Goal: Task Accomplishment & Management: Use online tool/utility

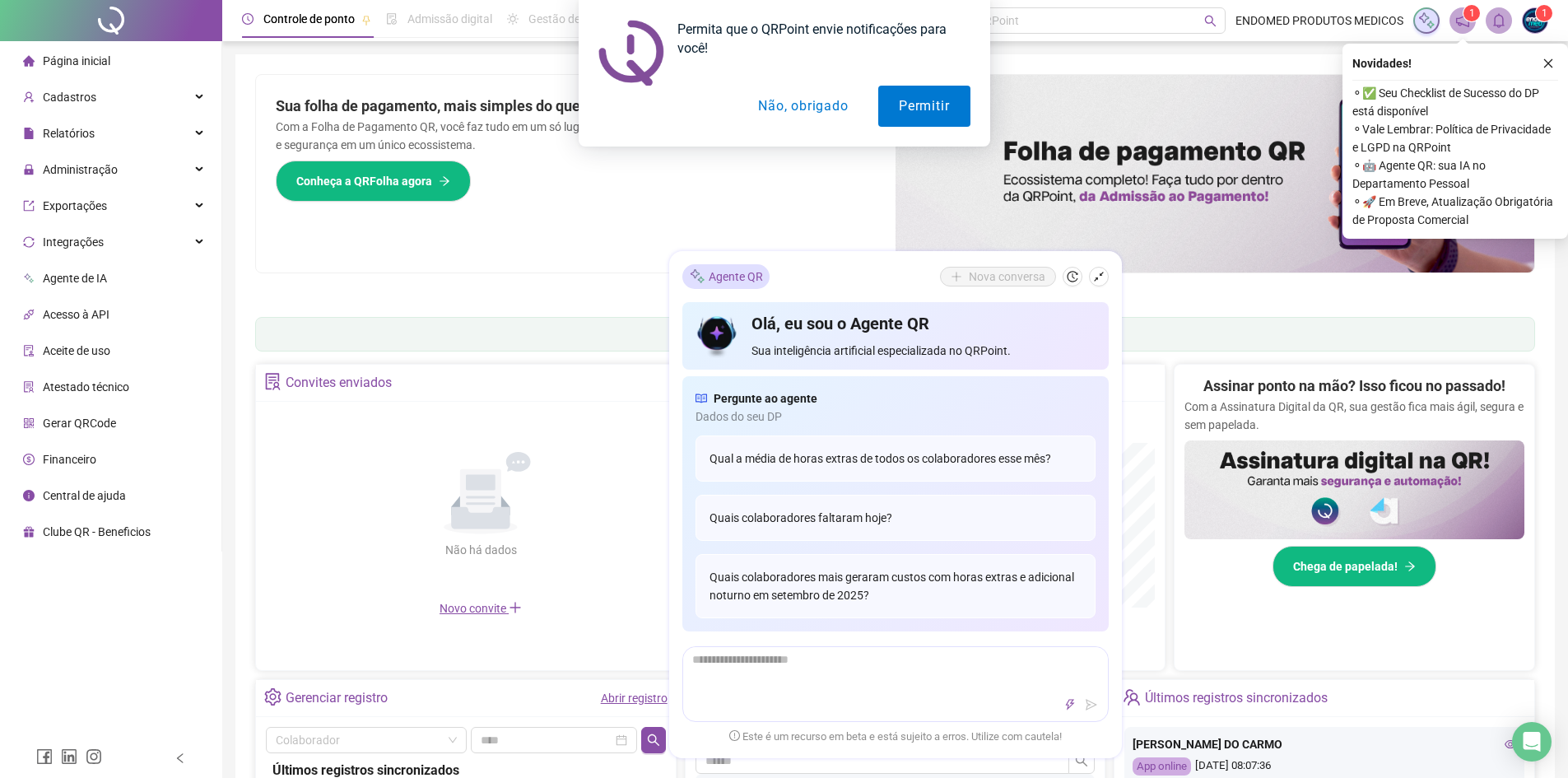
click at [1550, 58] on div "Permita que o QRPoint envie notificações para você! Permitir Não, obrigado" at bounding box center [784, 73] width 1568 height 147
click at [1550, 68] on div "Permita que o QRPoint envie notificações para você! Permitir Não, obrigado" at bounding box center [784, 73] width 1568 height 147
click at [842, 109] on button "Não, obrigado" at bounding box center [803, 107] width 131 height 41
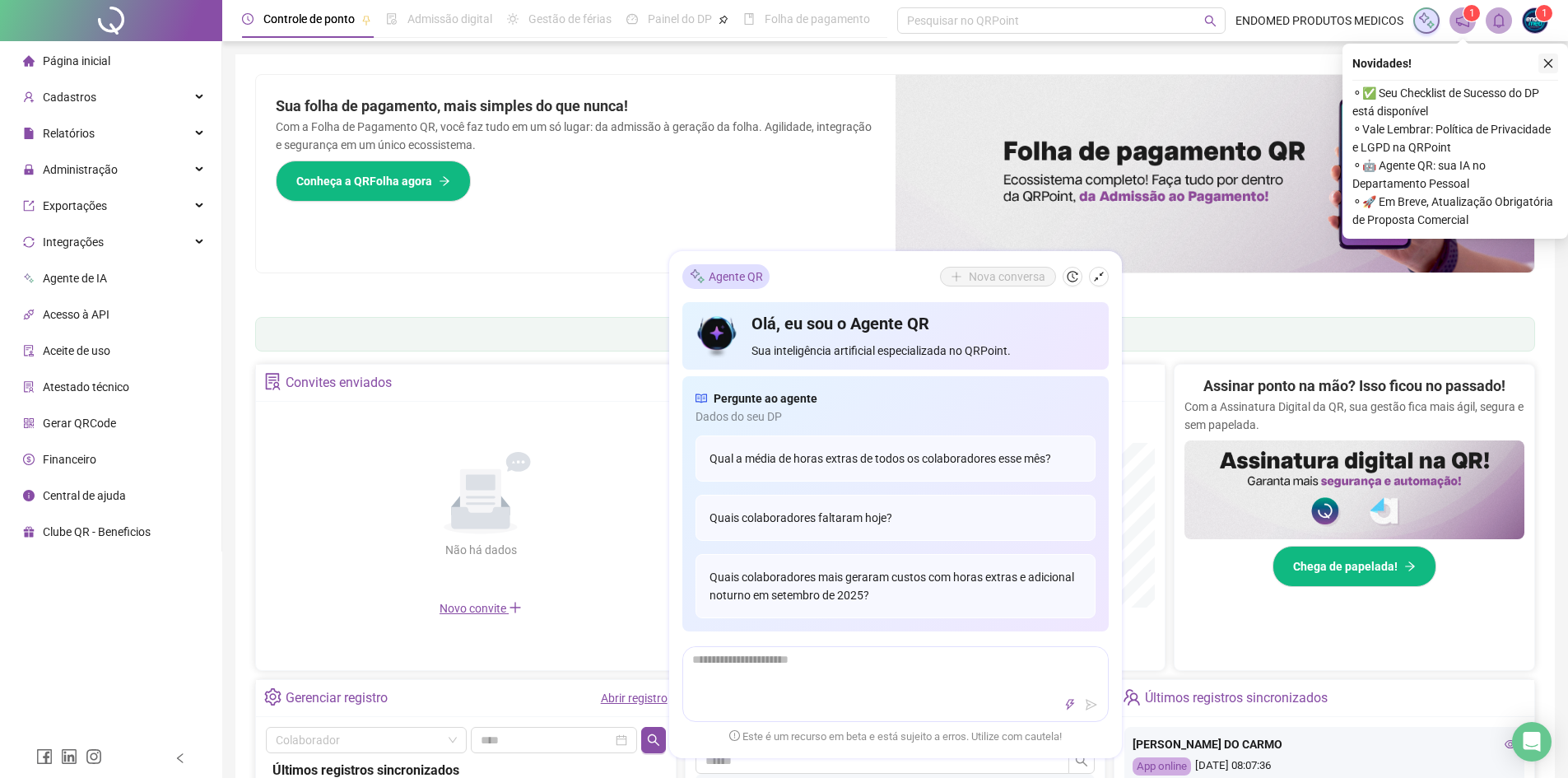
click at [1547, 57] on icon "close" at bounding box center [1547, 63] width 12 height 12
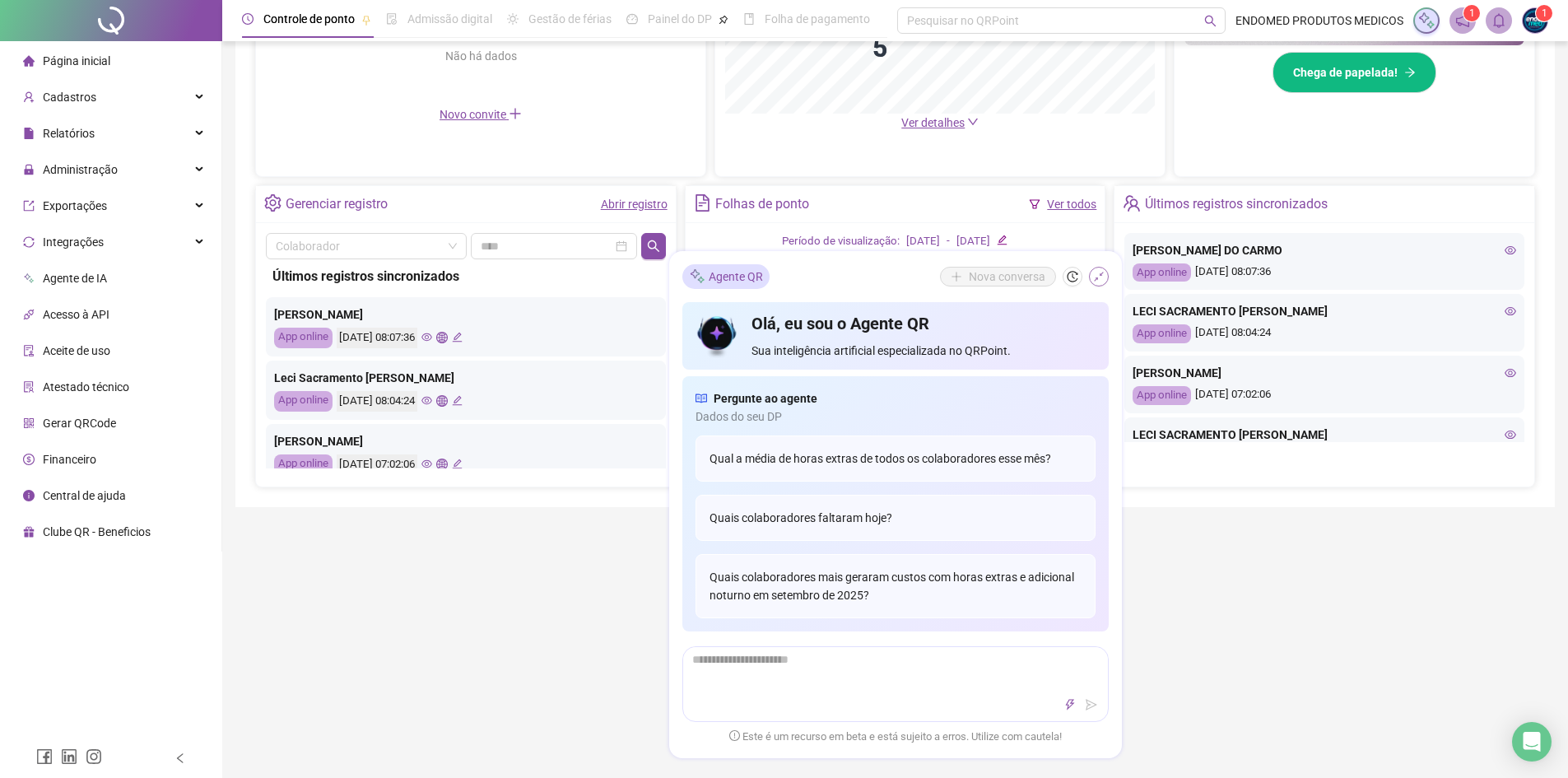
click at [1096, 270] on icon "shrink" at bounding box center [1098, 276] width 12 height 12
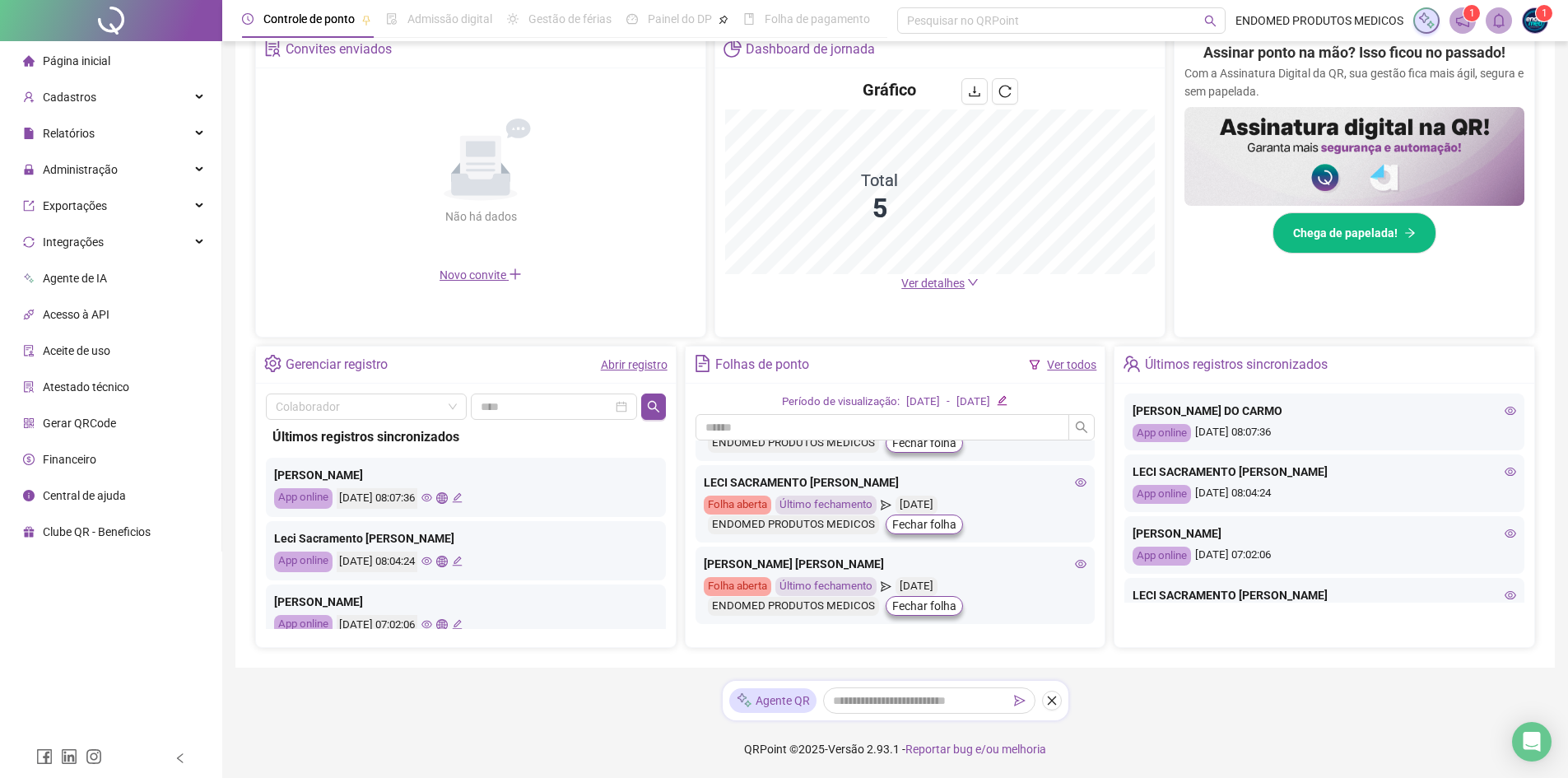
click at [1075, 564] on icon "eye" at bounding box center [1080, 563] width 12 height 12
click at [185, 159] on div "Administração" at bounding box center [111, 169] width 215 height 33
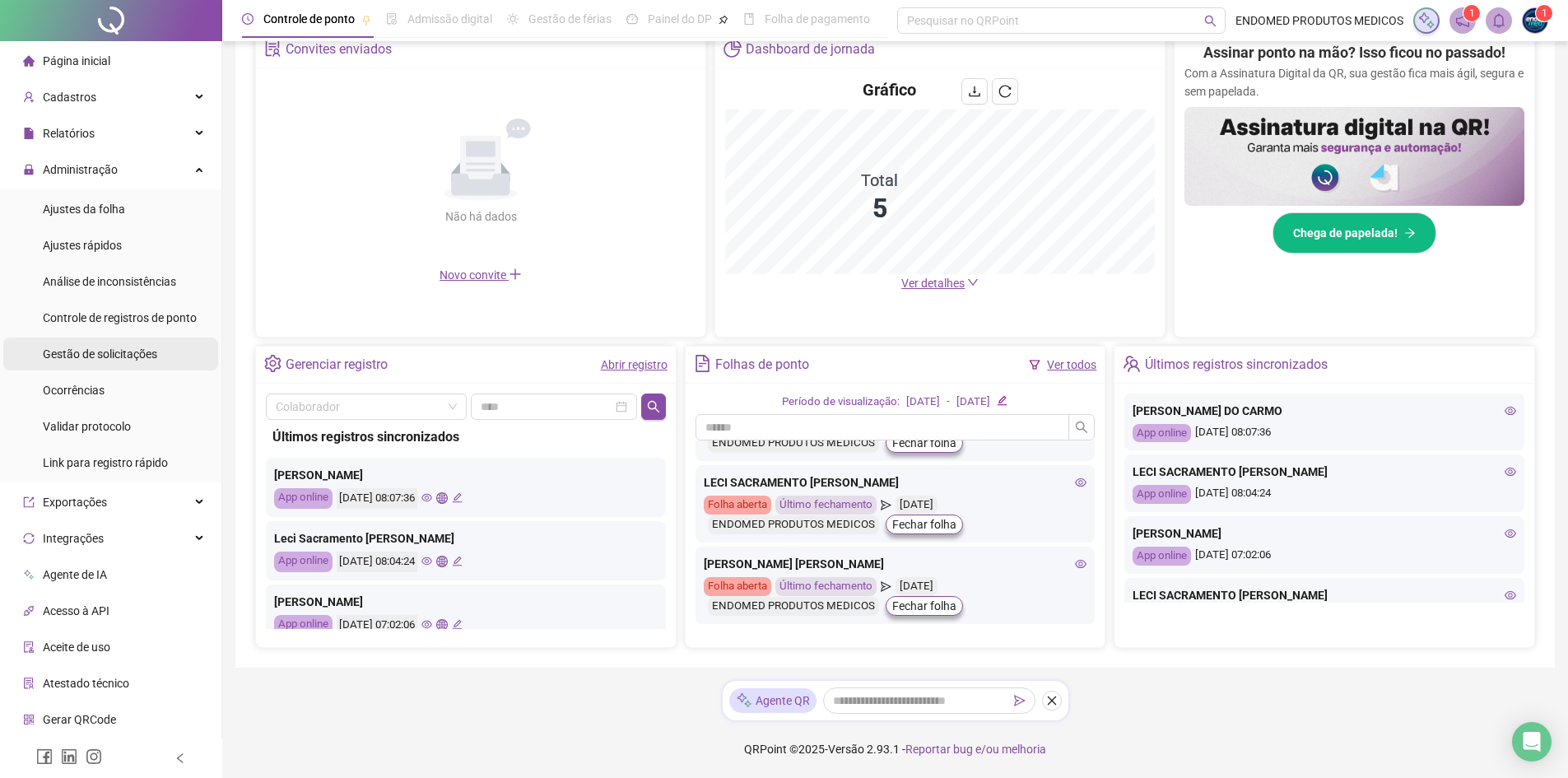
click at [166, 363] on li "Gestão de solicitações" at bounding box center [111, 354] width 215 height 33
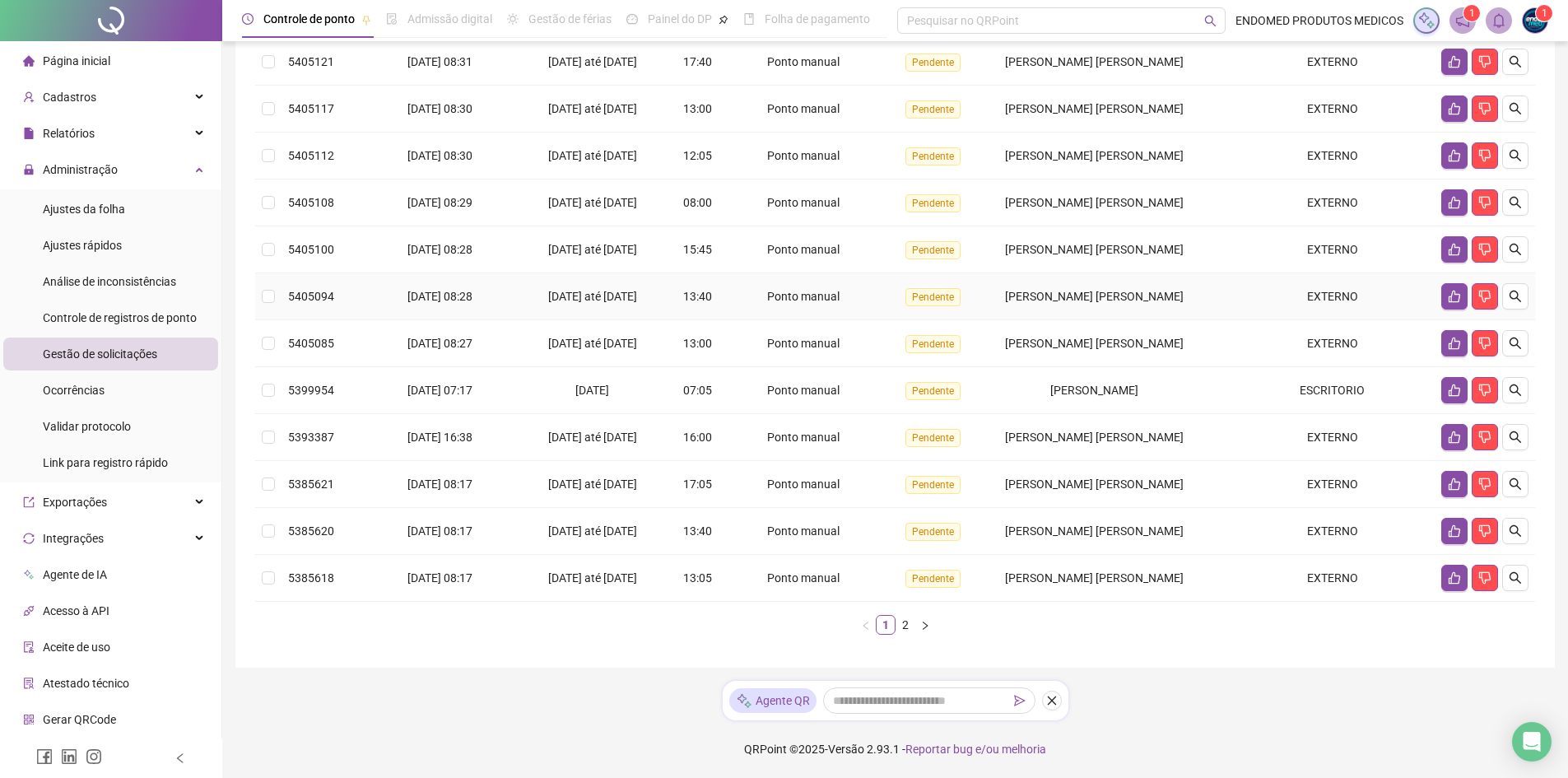
scroll to position [226, 0]
click at [914, 624] on link "2" at bounding box center [905, 625] width 18 height 18
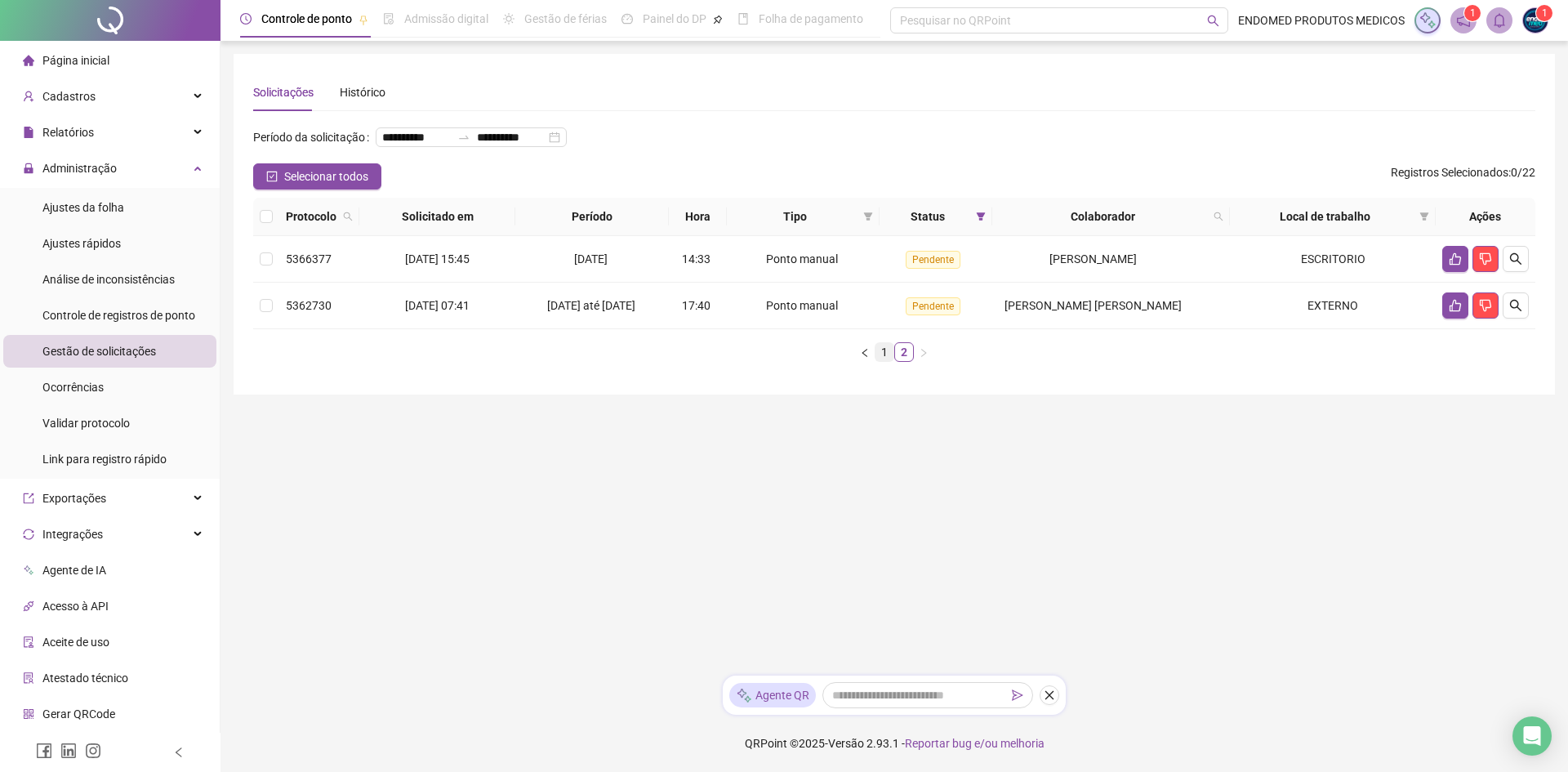
click at [887, 361] on link "1" at bounding box center [885, 352] width 18 height 18
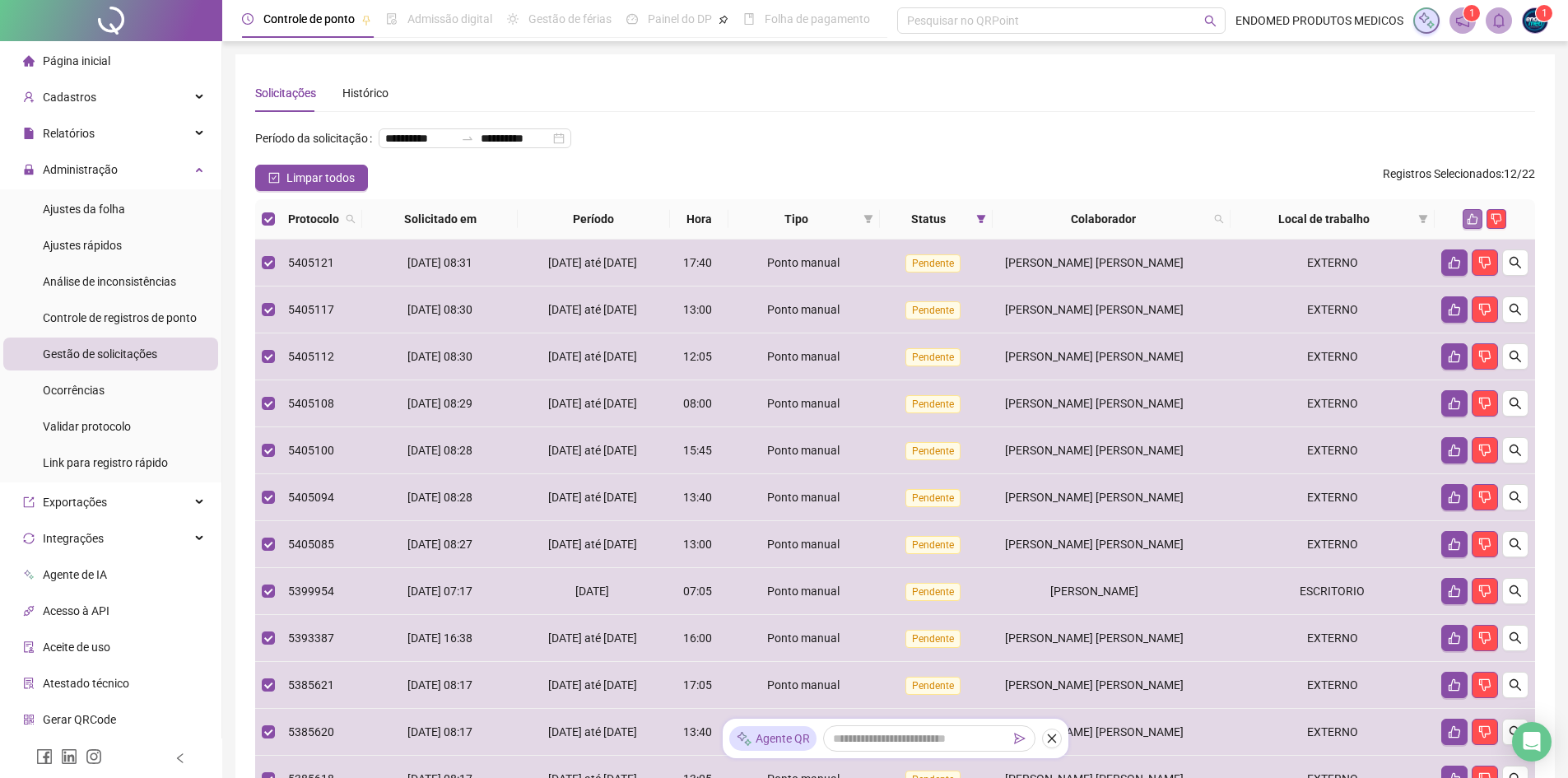
click at [1467, 225] on icon "like" at bounding box center [1471, 218] width 12 height 12
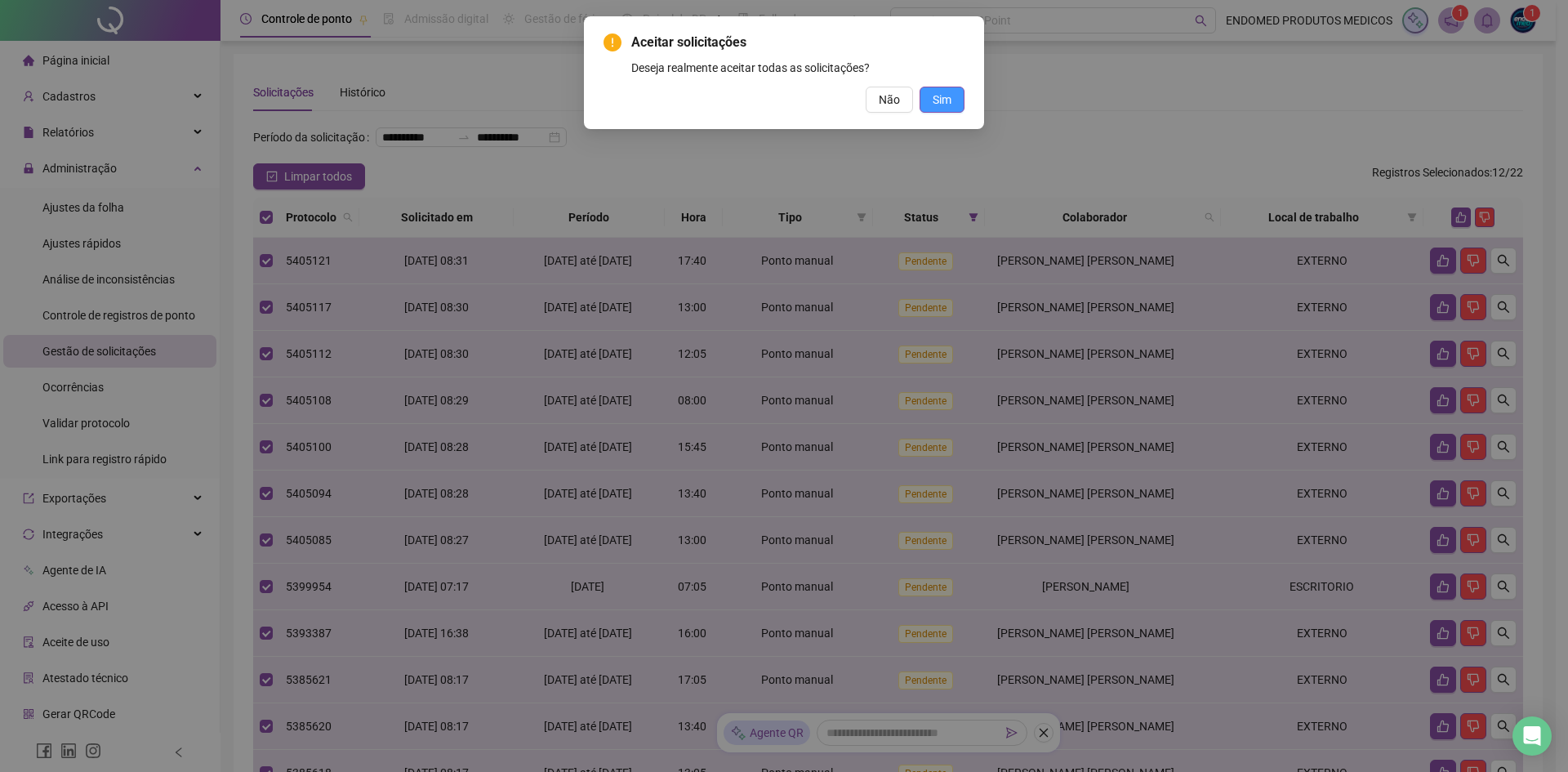
click at [943, 104] on span "Sim" at bounding box center [942, 99] width 19 height 18
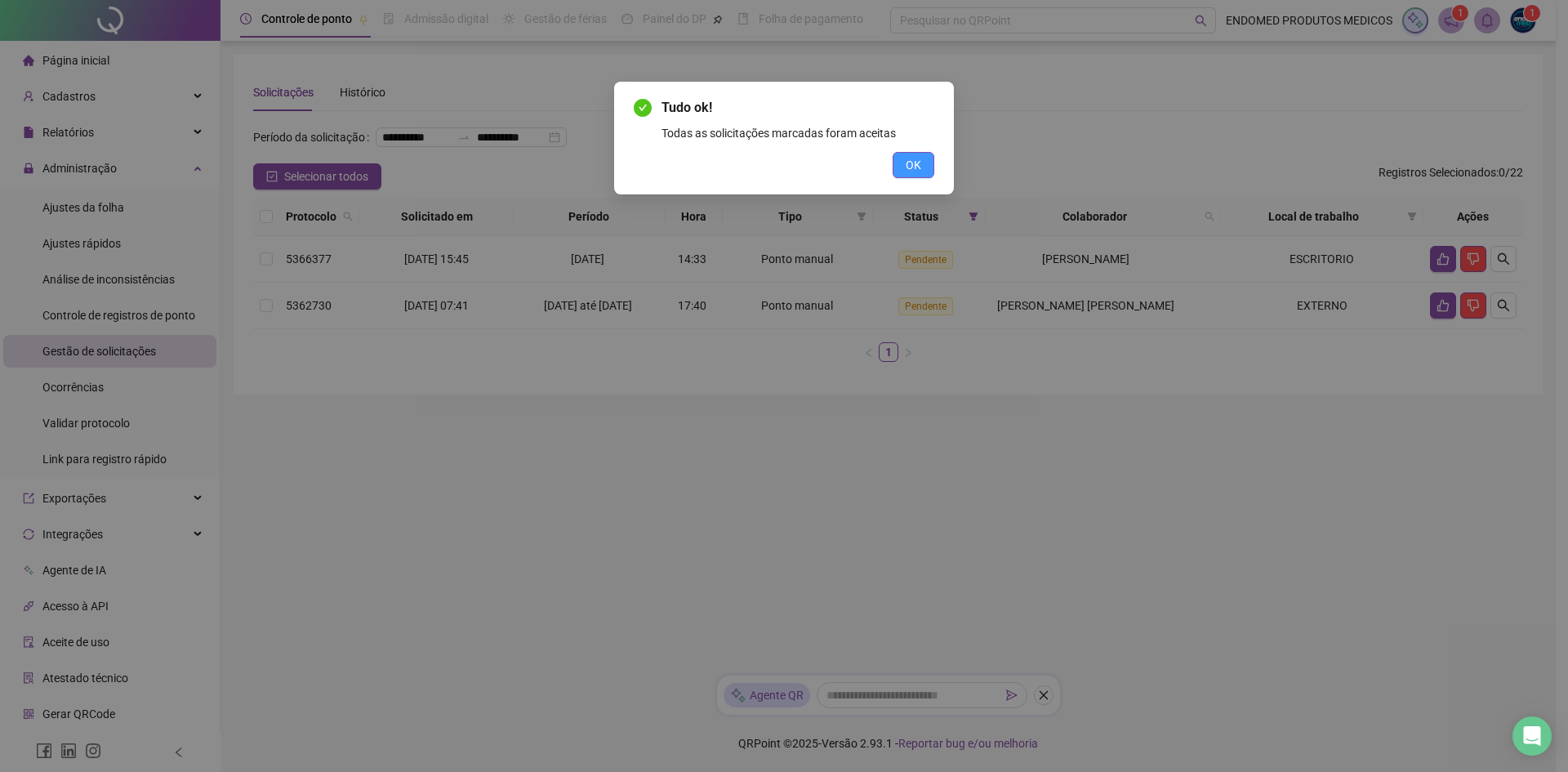
click at [924, 163] on button "OK" at bounding box center [913, 164] width 42 height 26
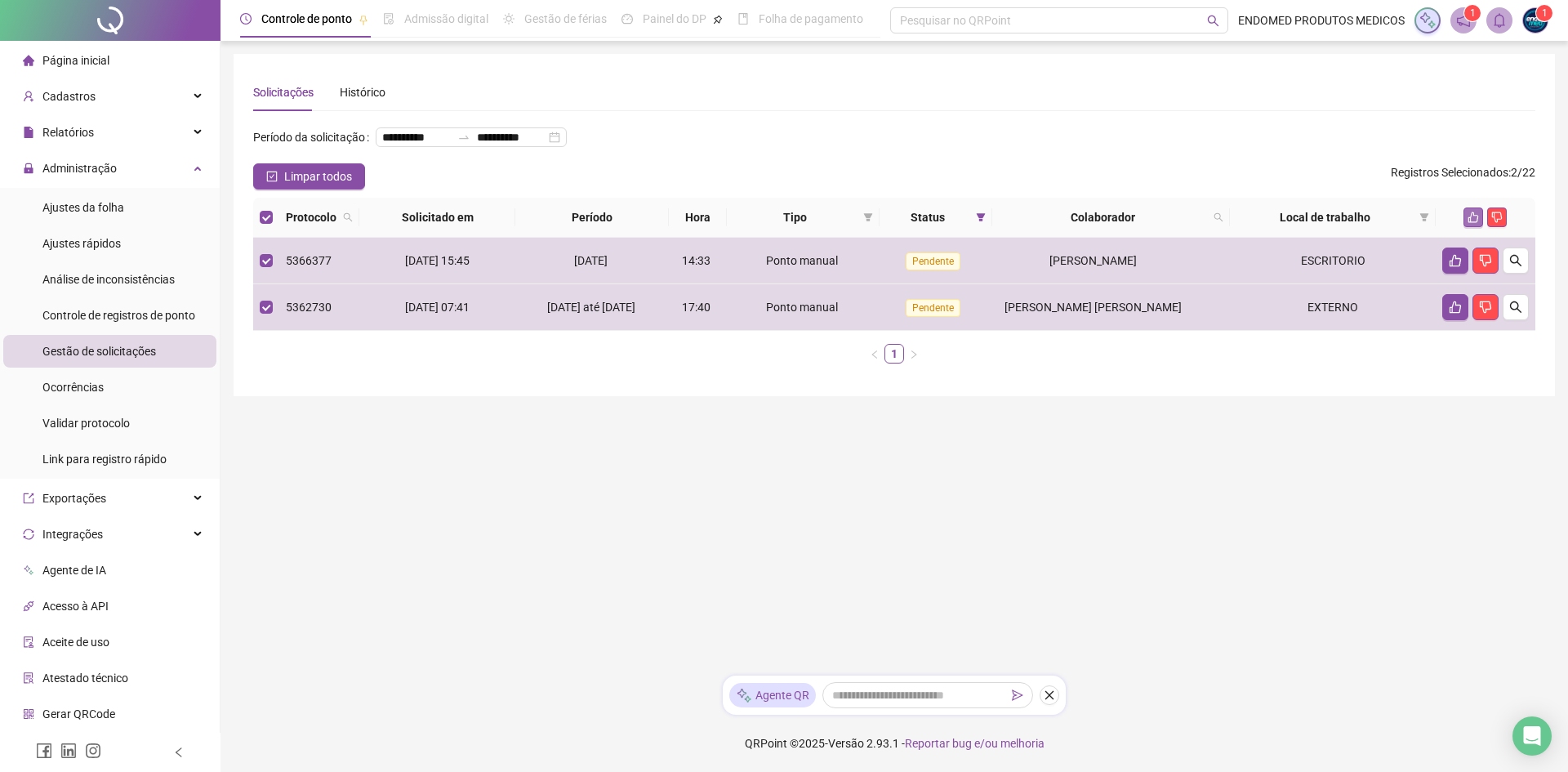
click at [1475, 223] on icon "like" at bounding box center [1473, 217] width 12 height 12
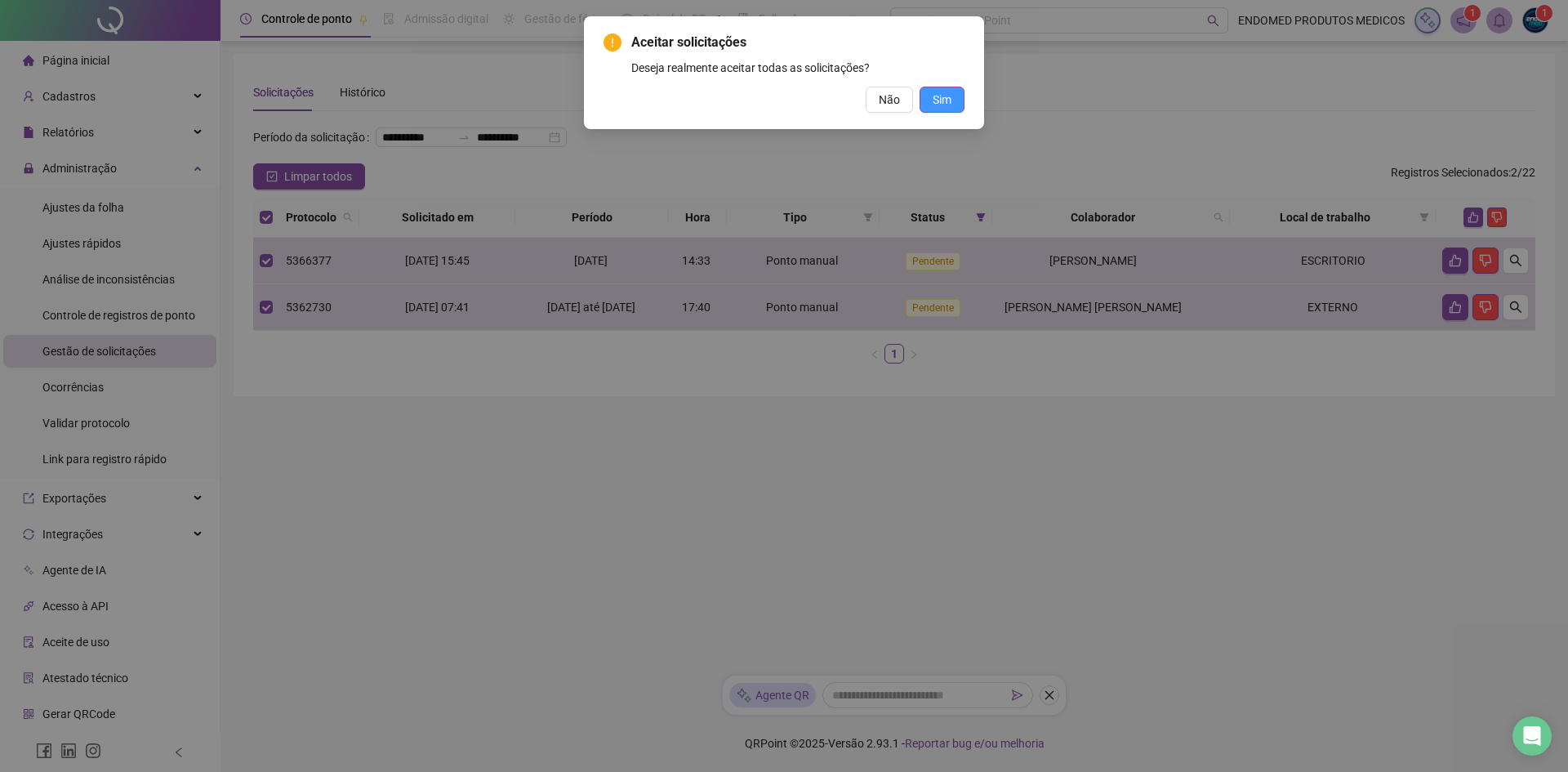
click at [952, 107] on button "Sim" at bounding box center [942, 99] width 45 height 26
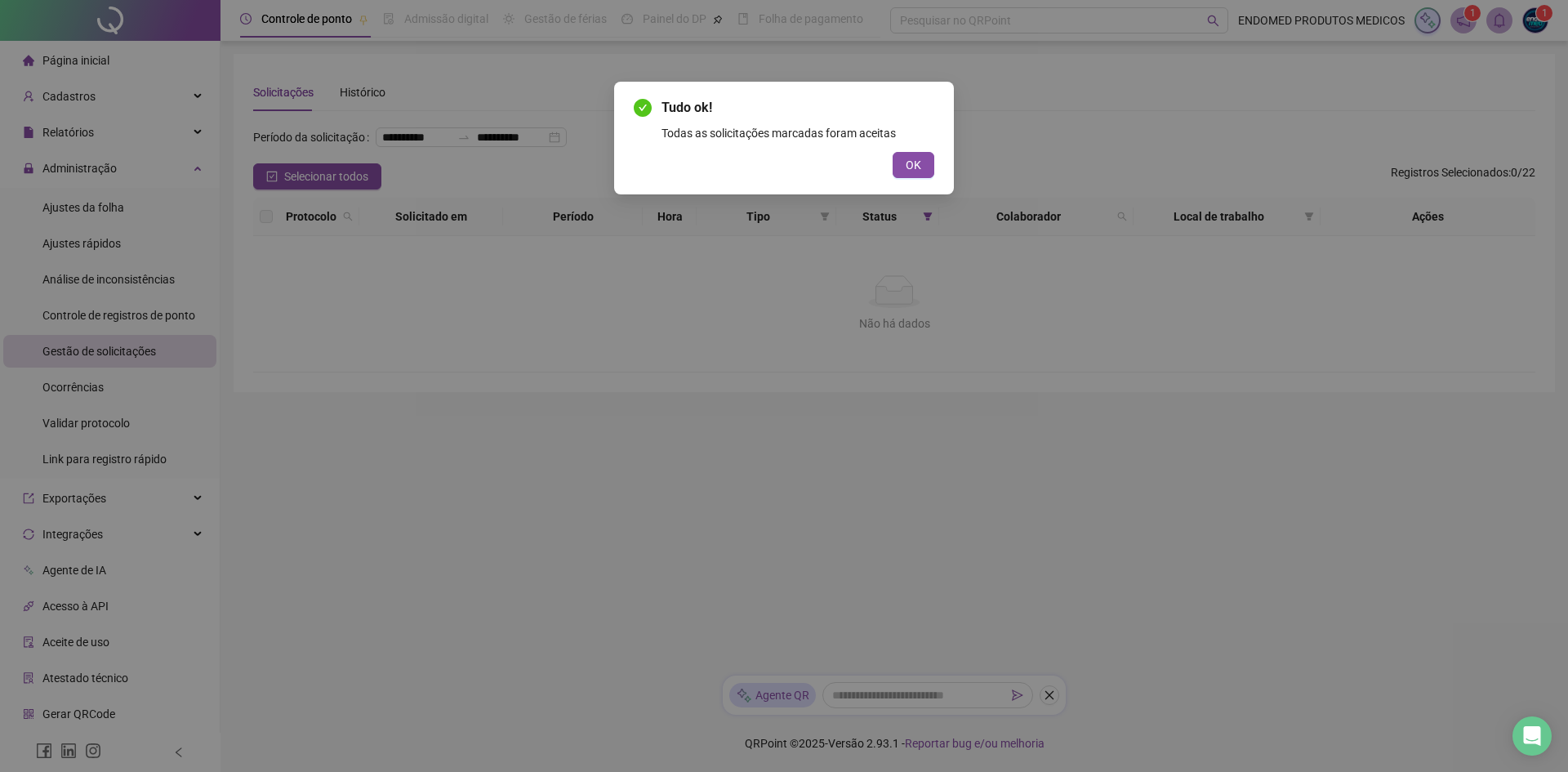
click at [897, 171] on button "OK" at bounding box center [913, 164] width 42 height 26
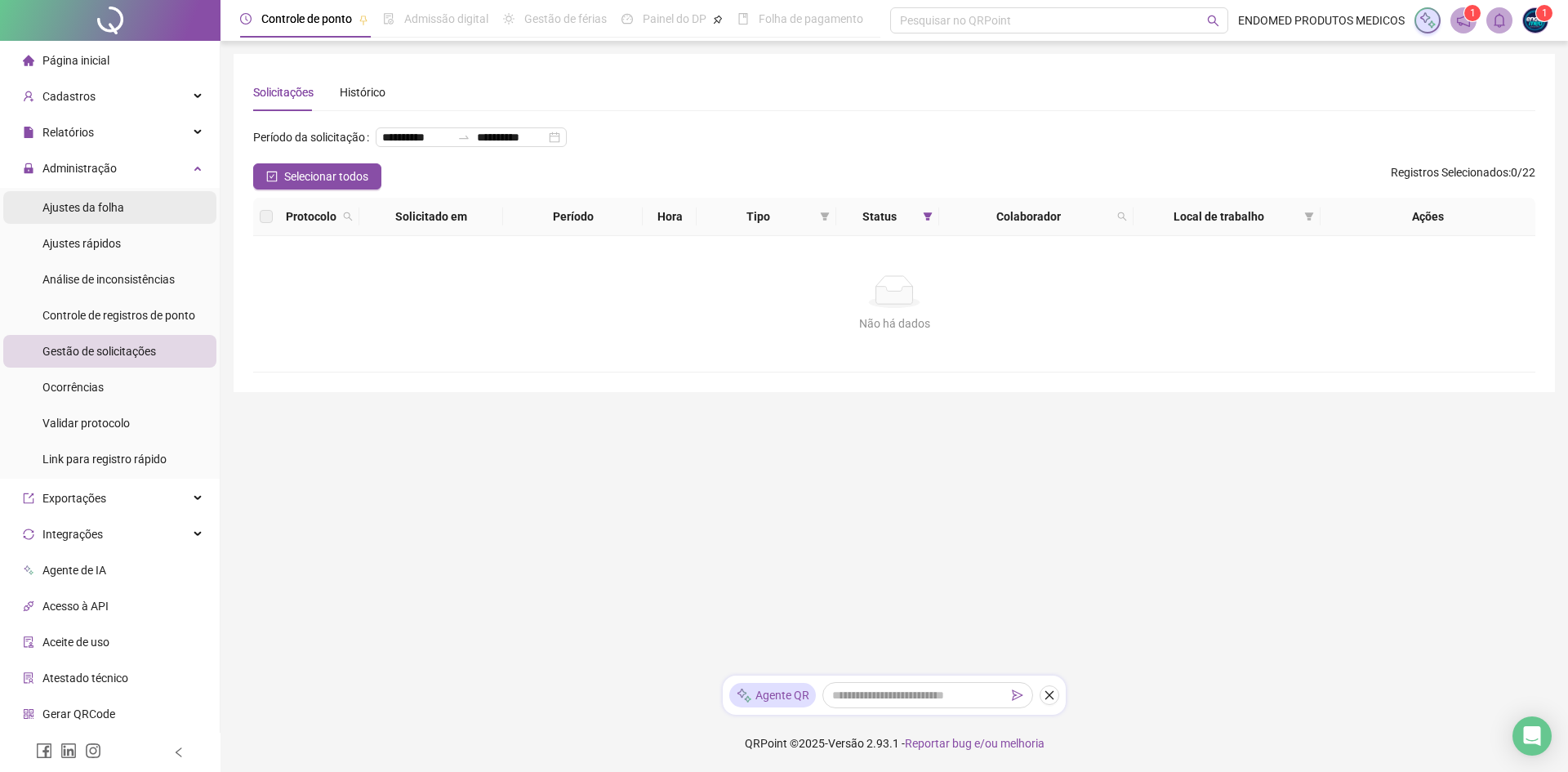
click at [122, 206] on span "Ajustes da folha" at bounding box center [84, 207] width 82 height 13
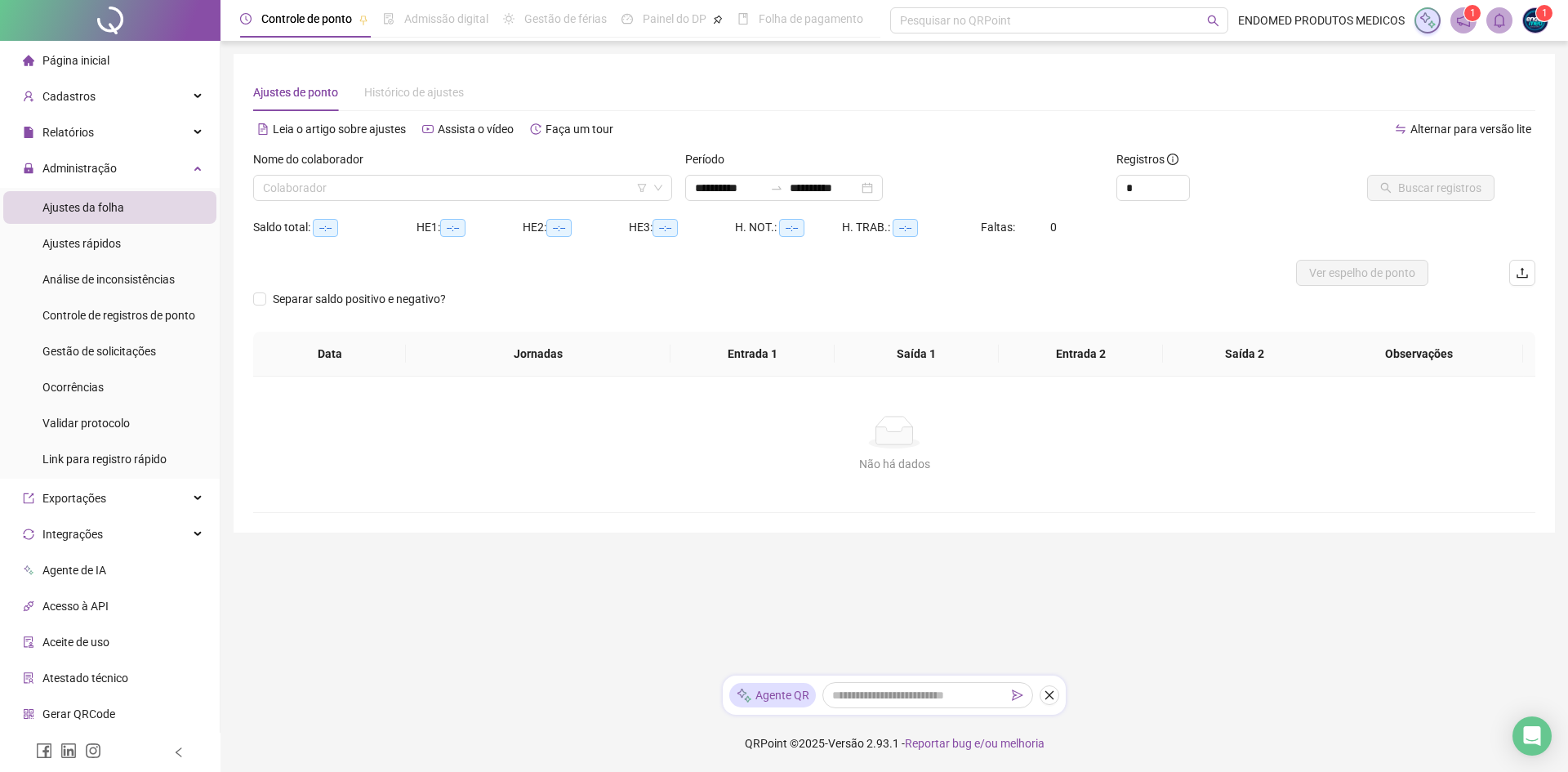
type input "**********"
click at [132, 163] on div "Administração" at bounding box center [110, 168] width 213 height 33
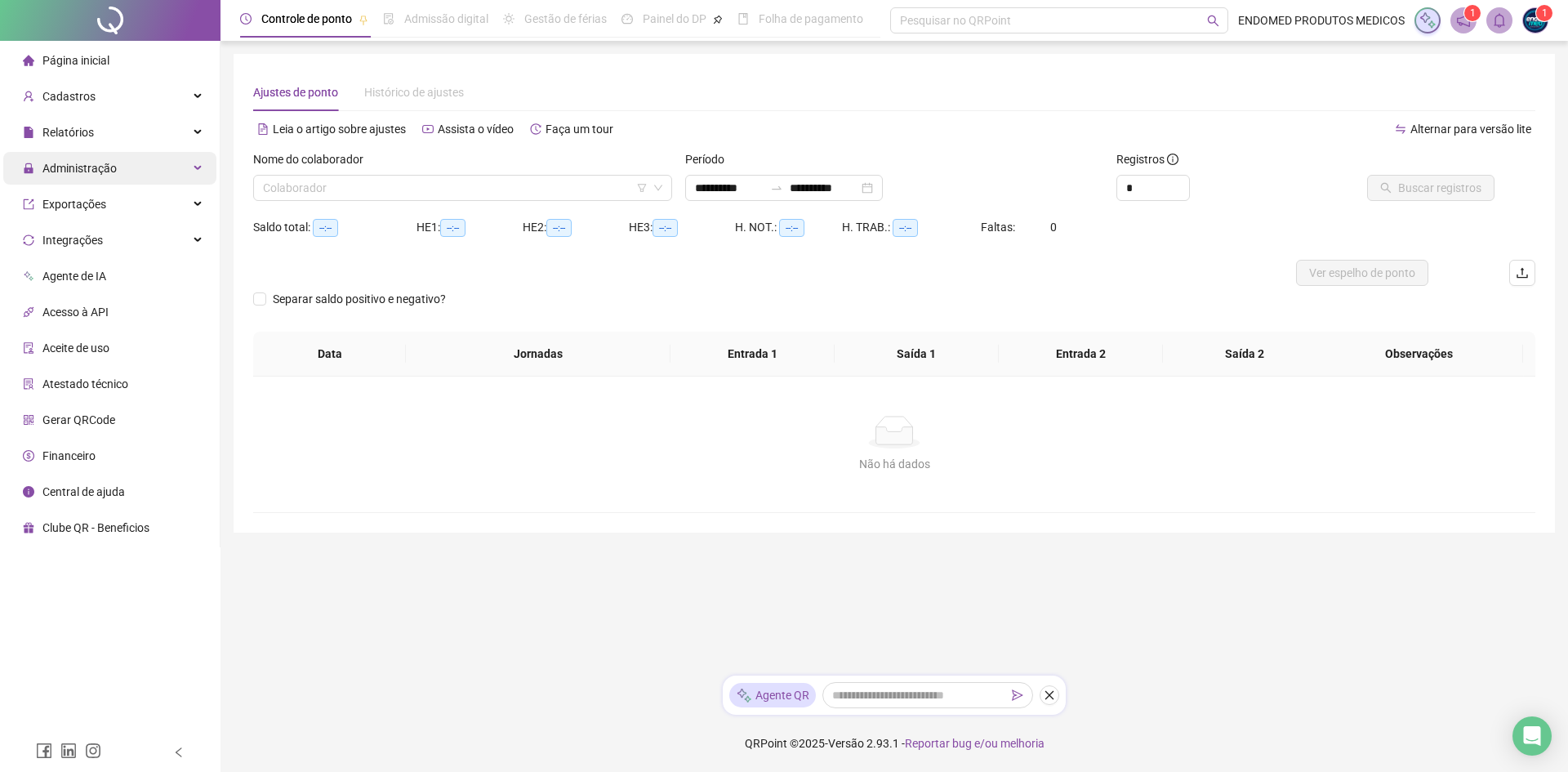
click at [167, 171] on div "Administração" at bounding box center [110, 168] width 213 height 33
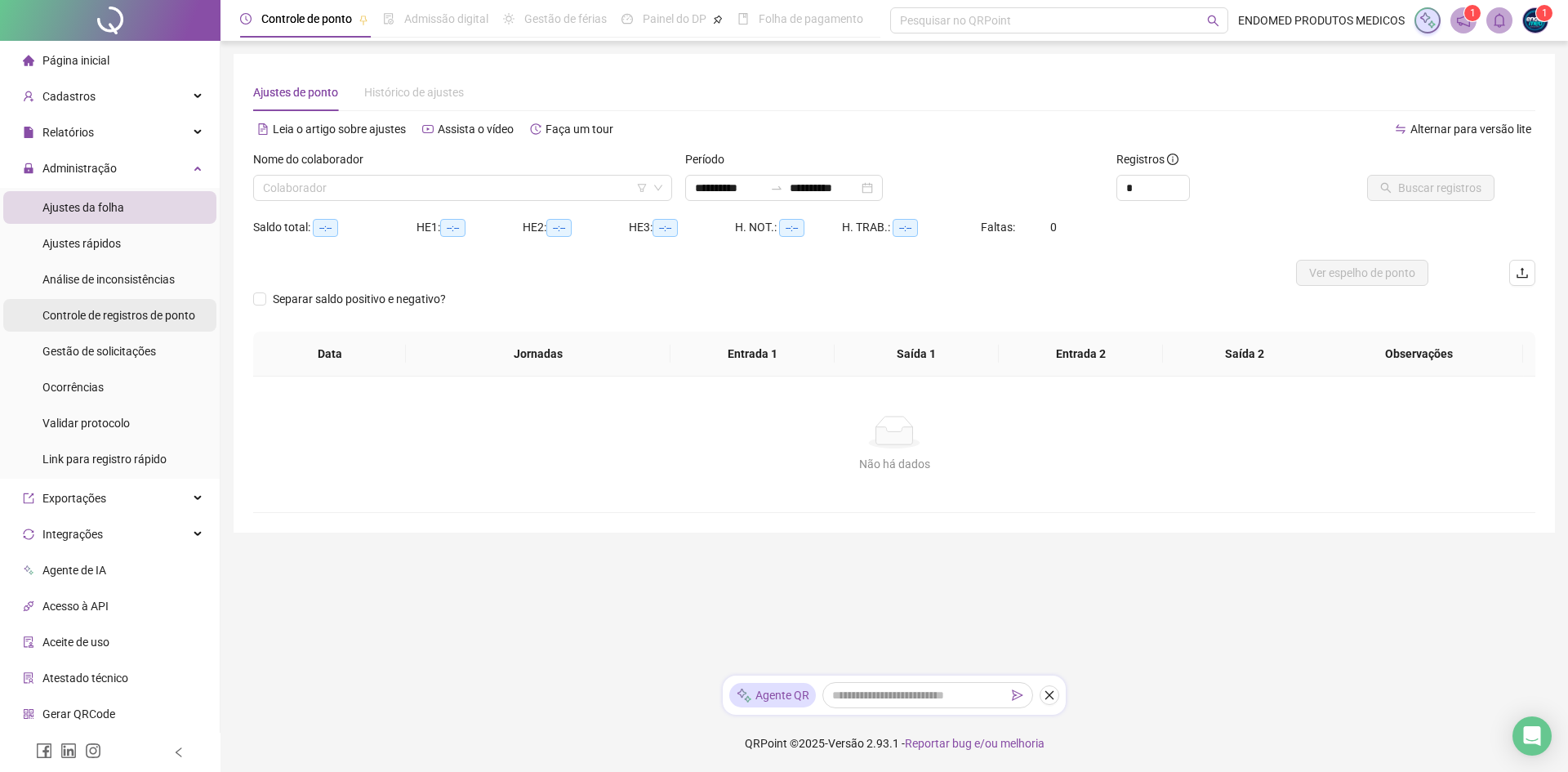
click at [174, 310] on span "Controle de registros de ponto" at bounding box center [119, 315] width 153 height 13
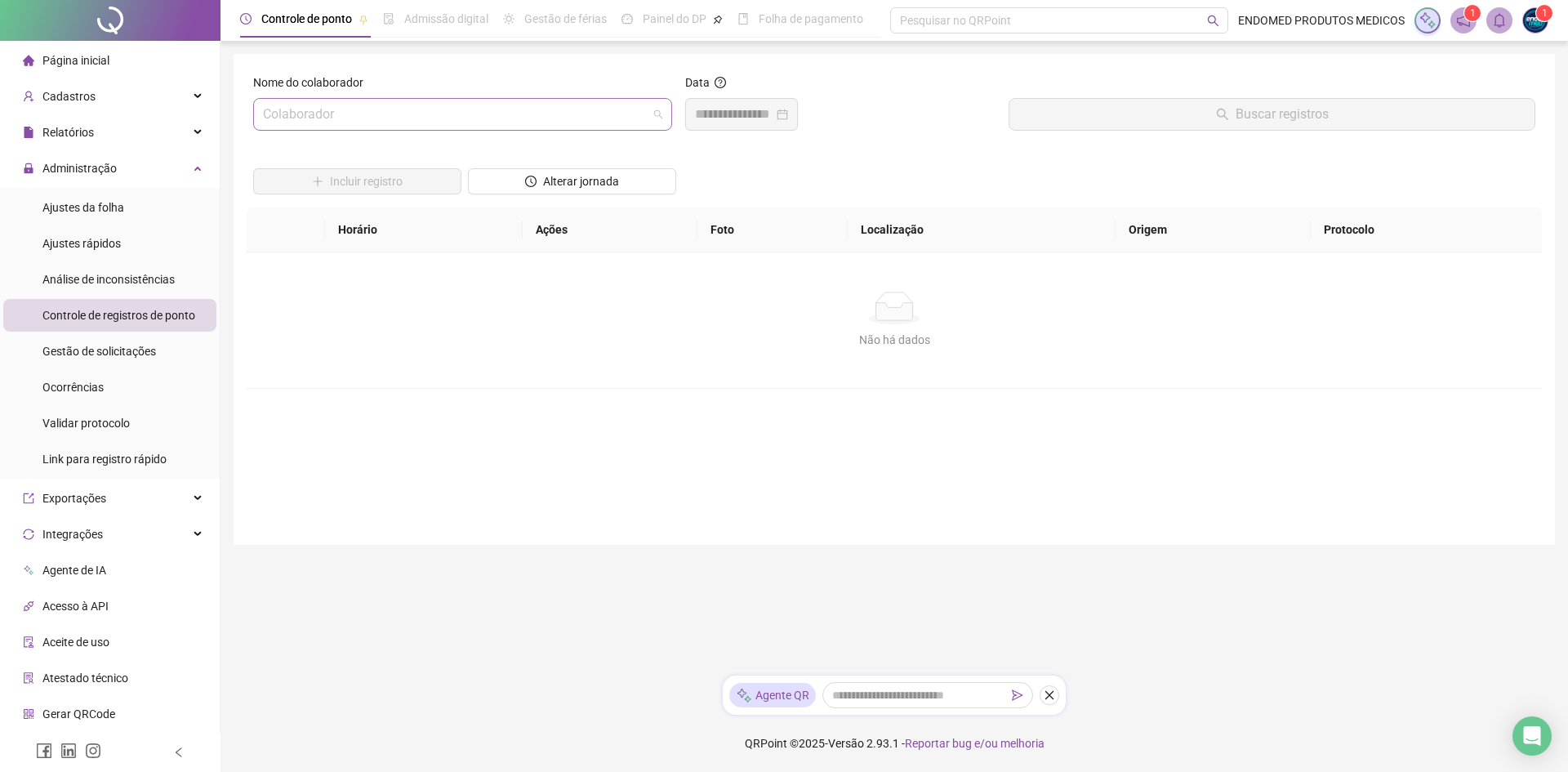
click at [478, 125] on input "search" at bounding box center [455, 114] width 385 height 31
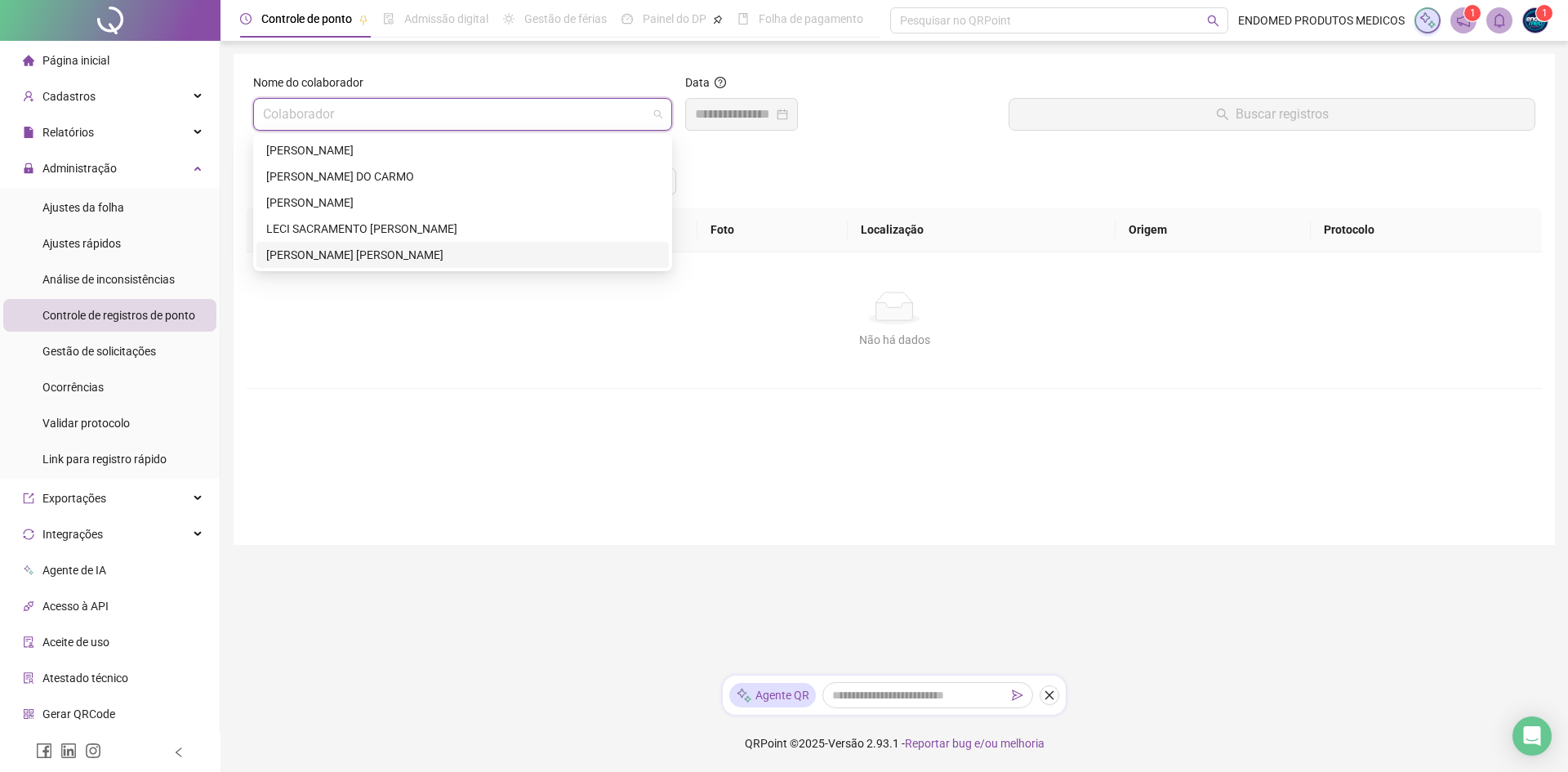
click at [380, 256] on div "ROBERTO RODRIGUES RAMOS JUNIOR" at bounding box center [463, 255] width 393 height 18
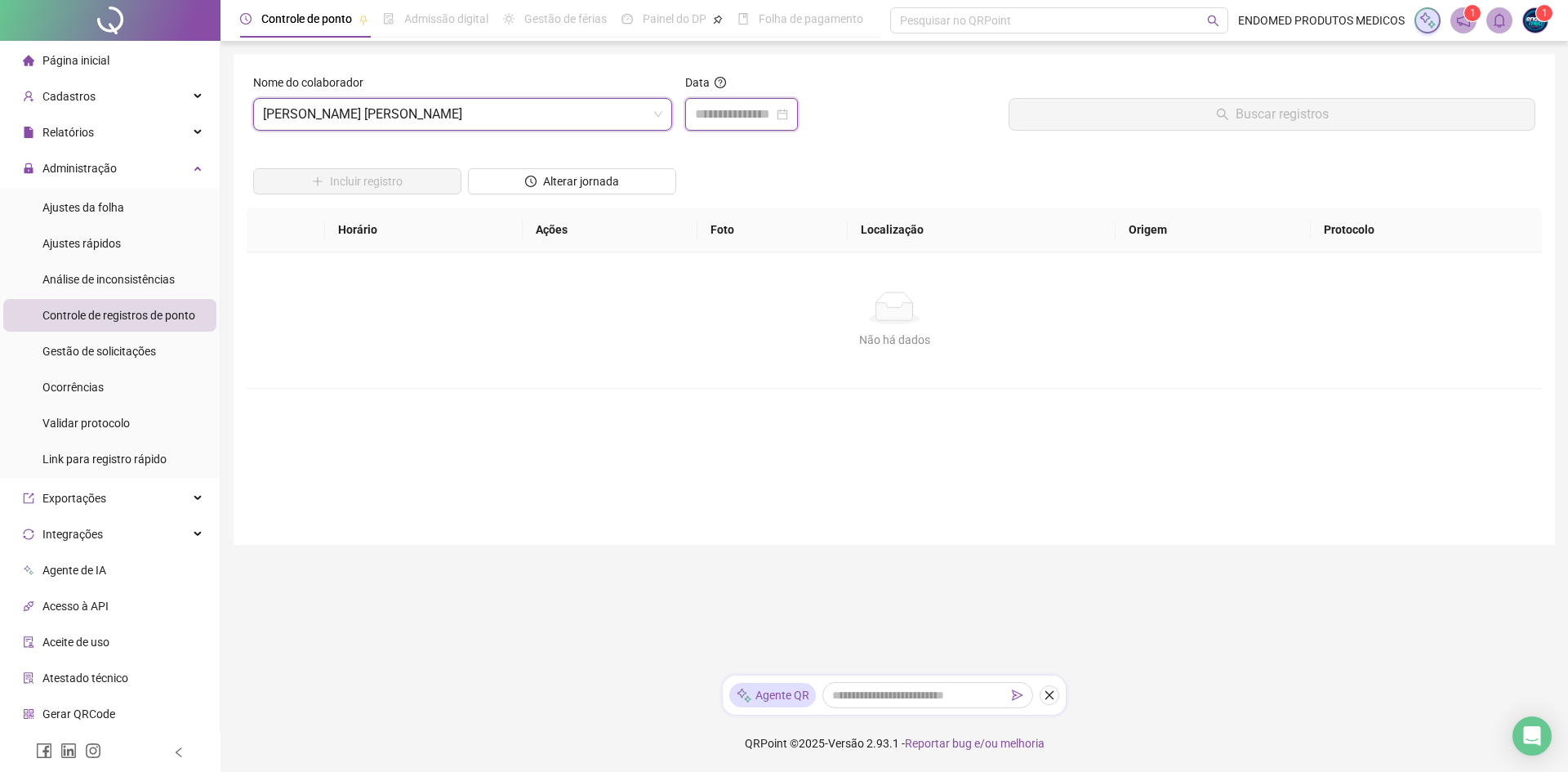
click at [774, 117] on input at bounding box center [734, 115] width 78 height 20
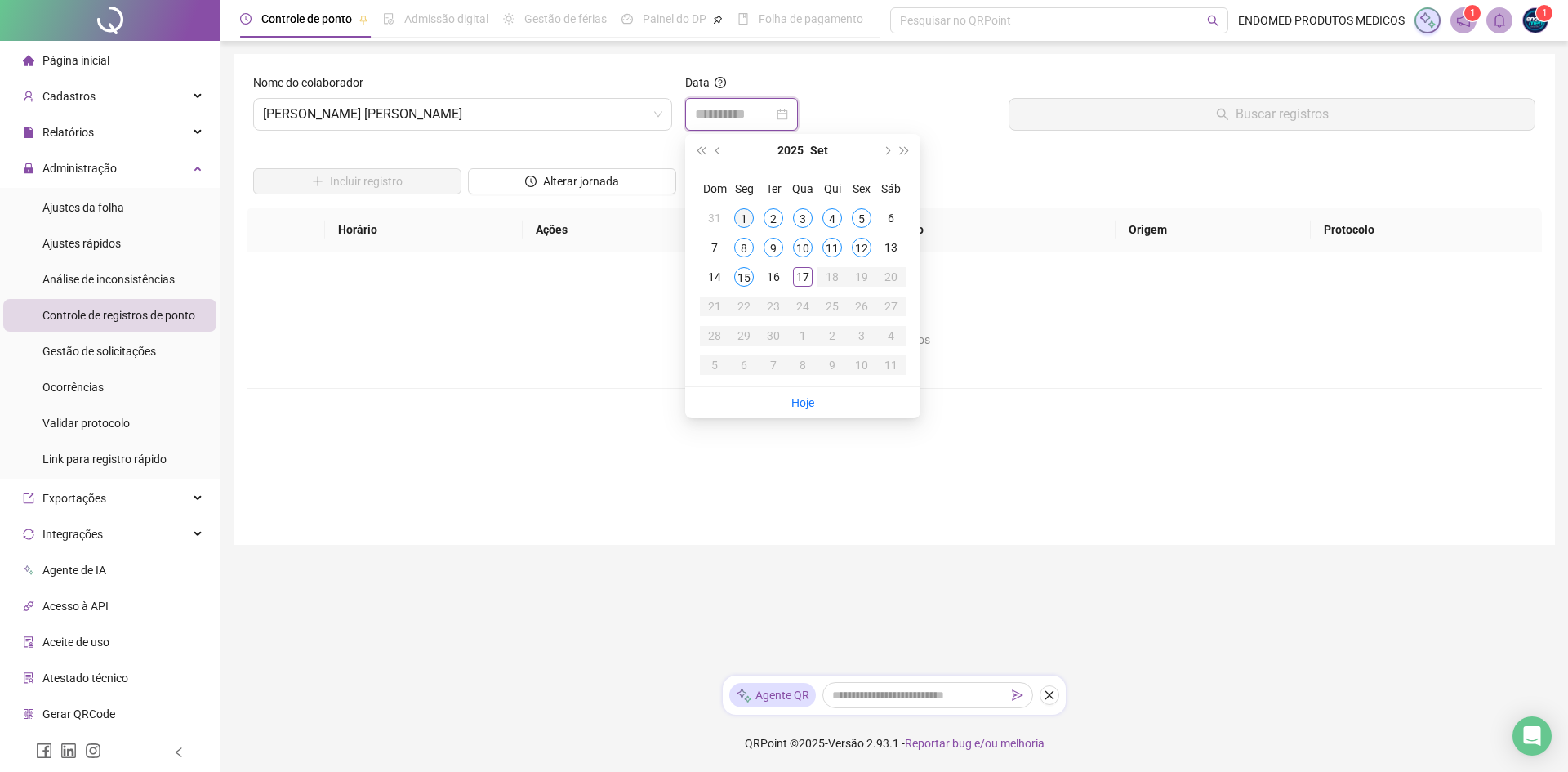
type input "**********"
click at [745, 219] on div "1" at bounding box center [744, 218] width 20 height 20
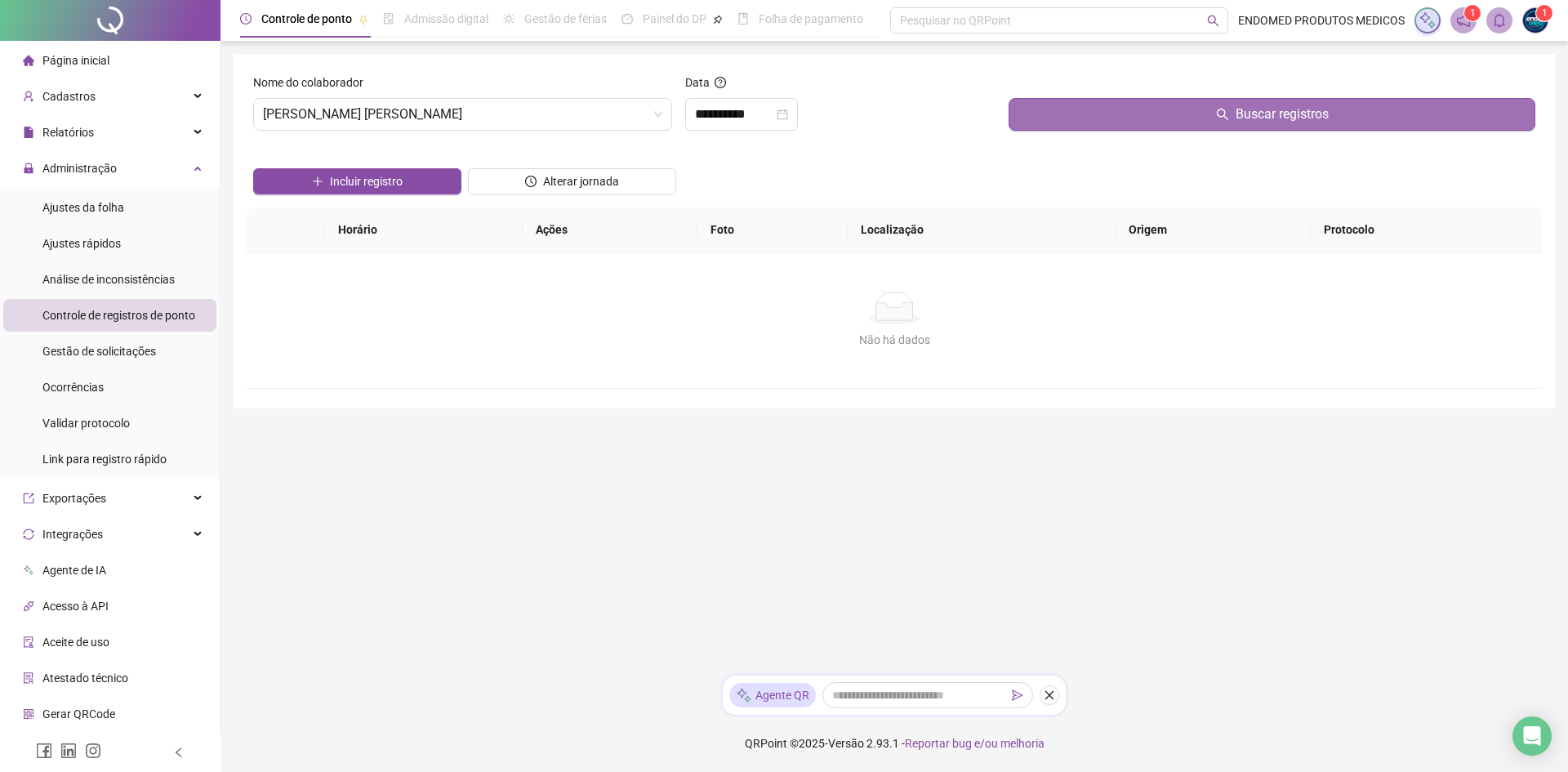
click at [1214, 111] on button "Buscar registros" at bounding box center [1271, 114] width 527 height 33
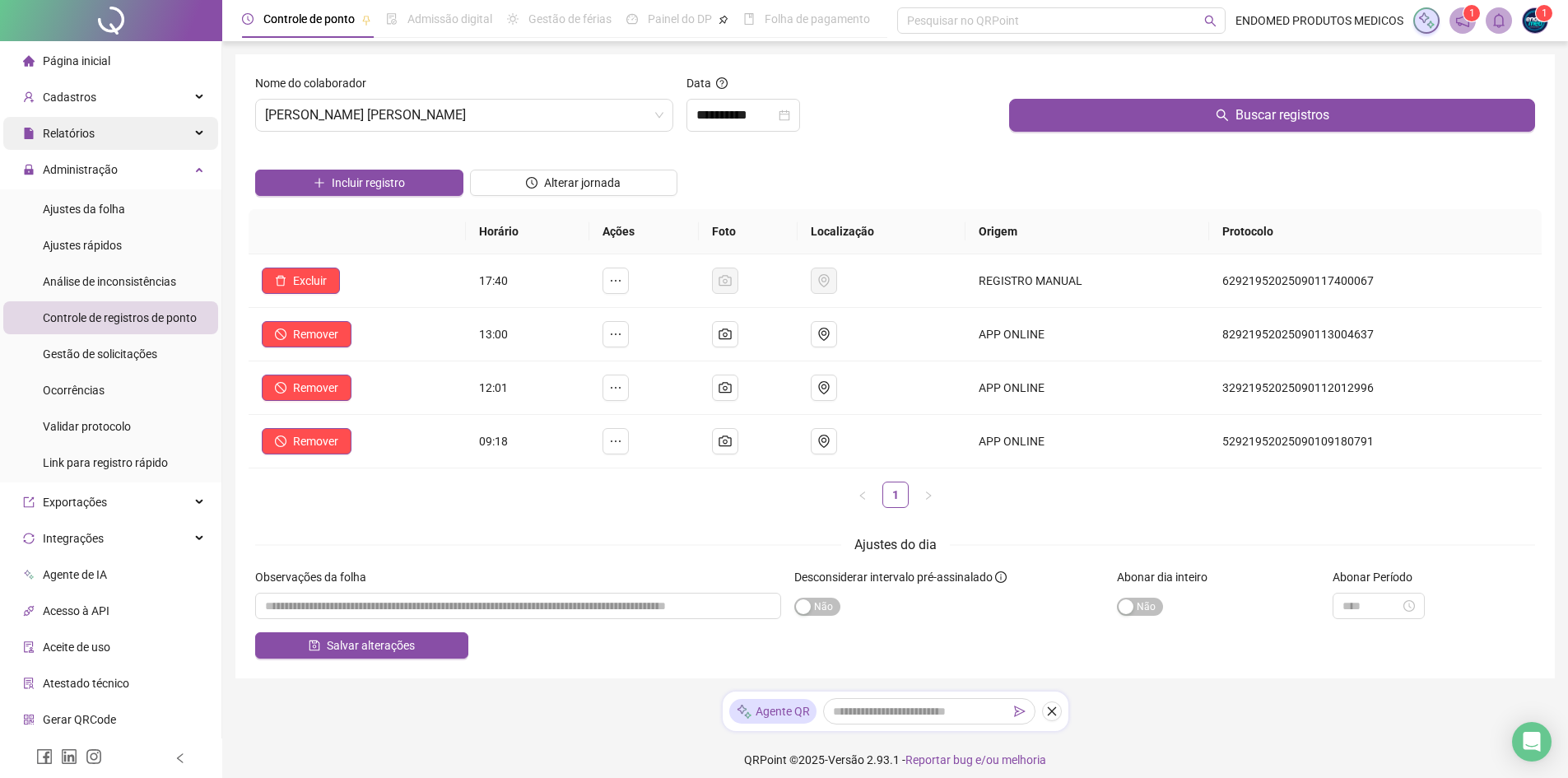
click at [162, 126] on div "Relatórios" at bounding box center [111, 133] width 215 height 33
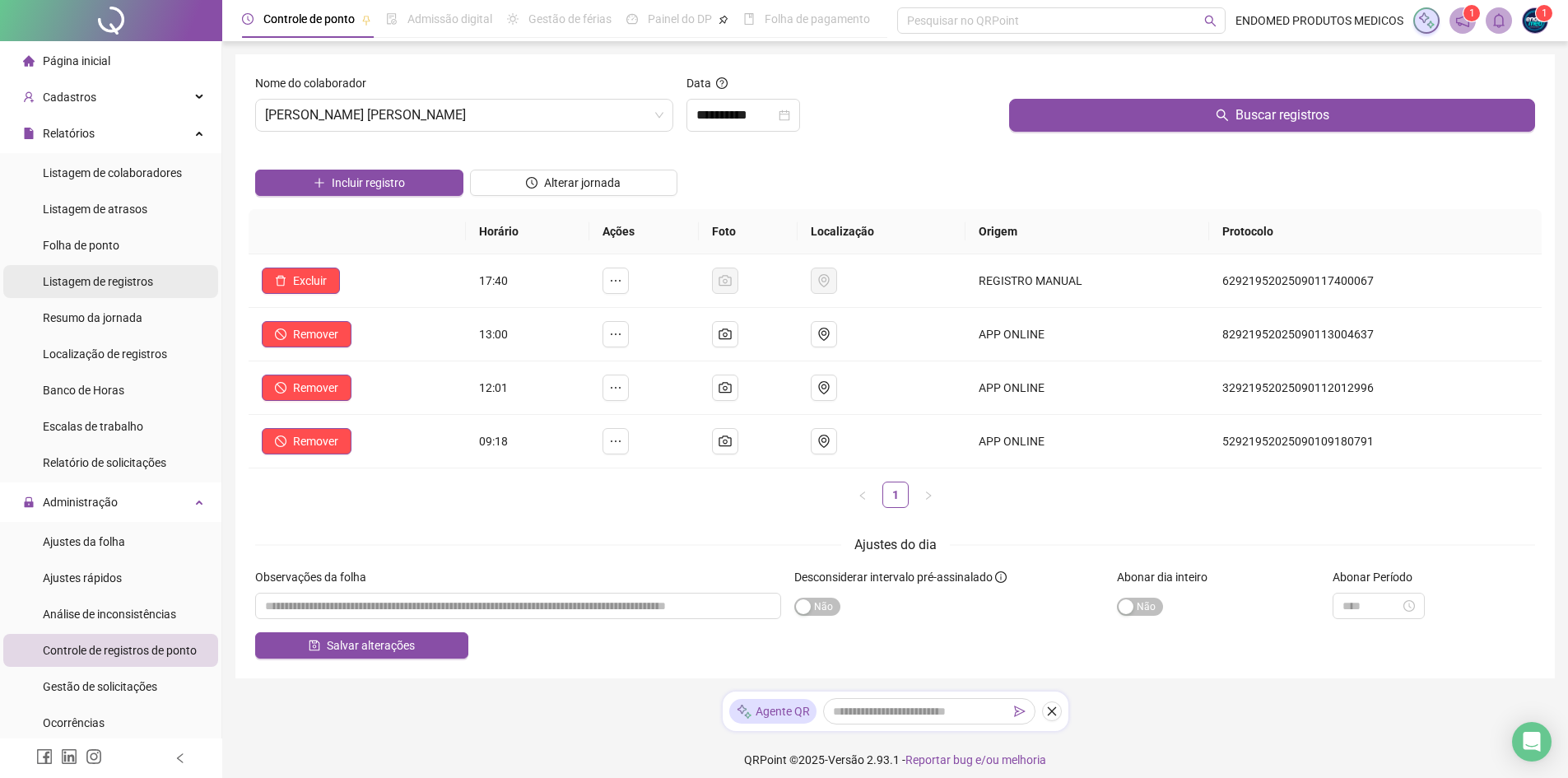
click at [152, 269] on li "Listagem de registros" at bounding box center [111, 281] width 215 height 33
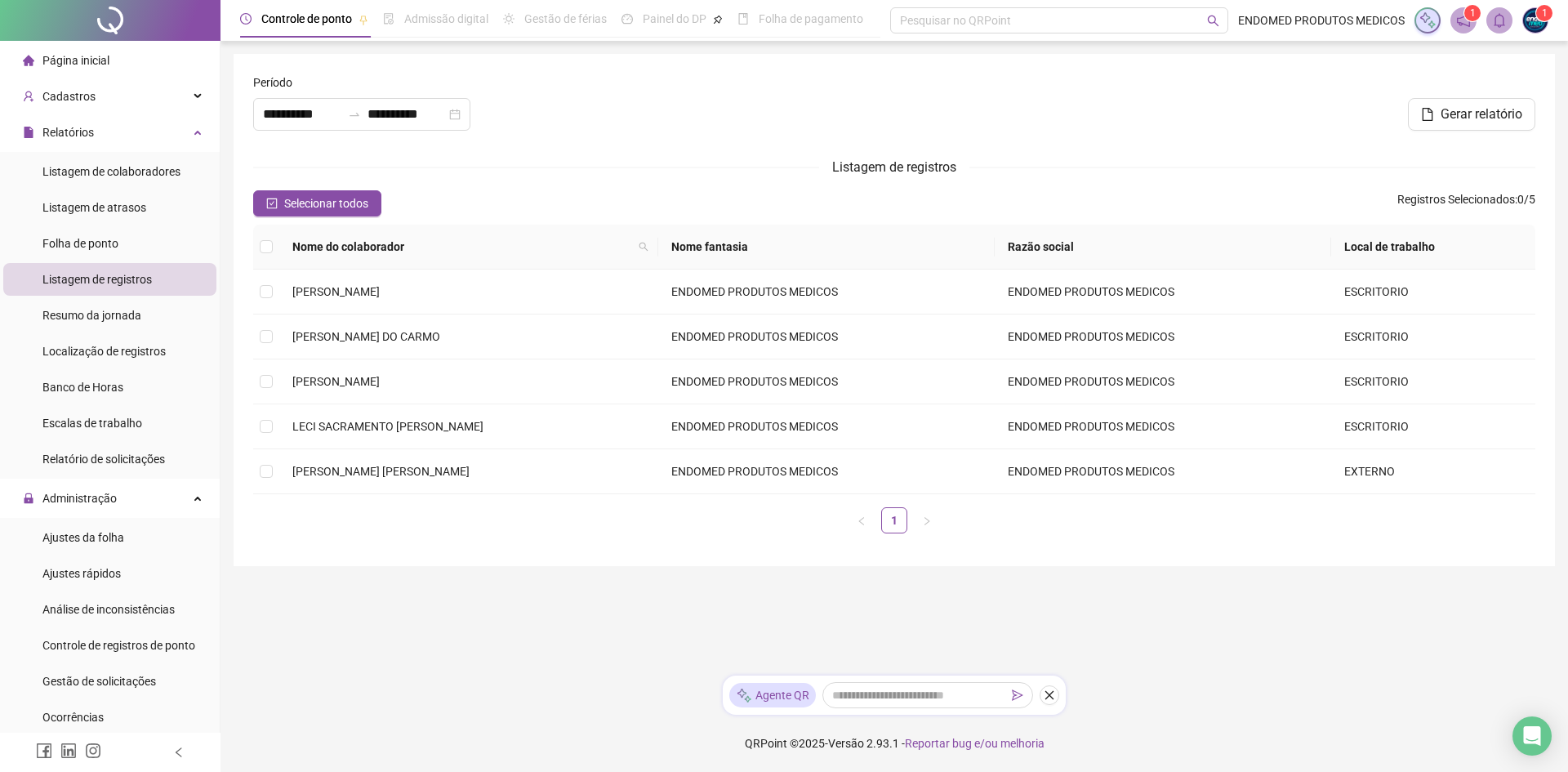
type input "**********"
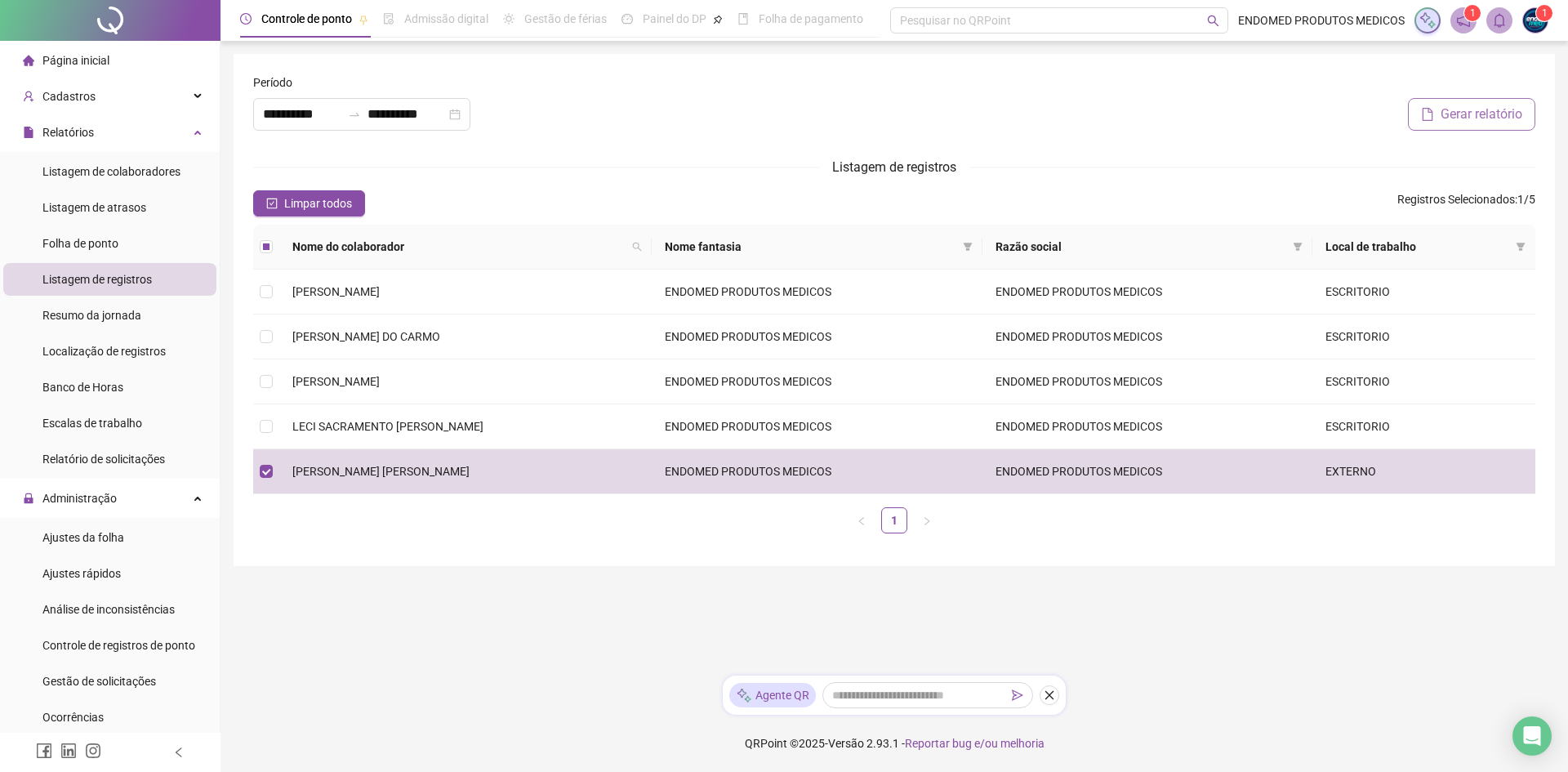
click at [1475, 115] on span "Gerar relatório" at bounding box center [1482, 115] width 82 height 20
click at [1495, 25] on icon "bell" at bounding box center [1500, 20] width 12 height 15
click at [1356, 139] on div "Gerar relatório" at bounding box center [1326, 108] width 432 height 70
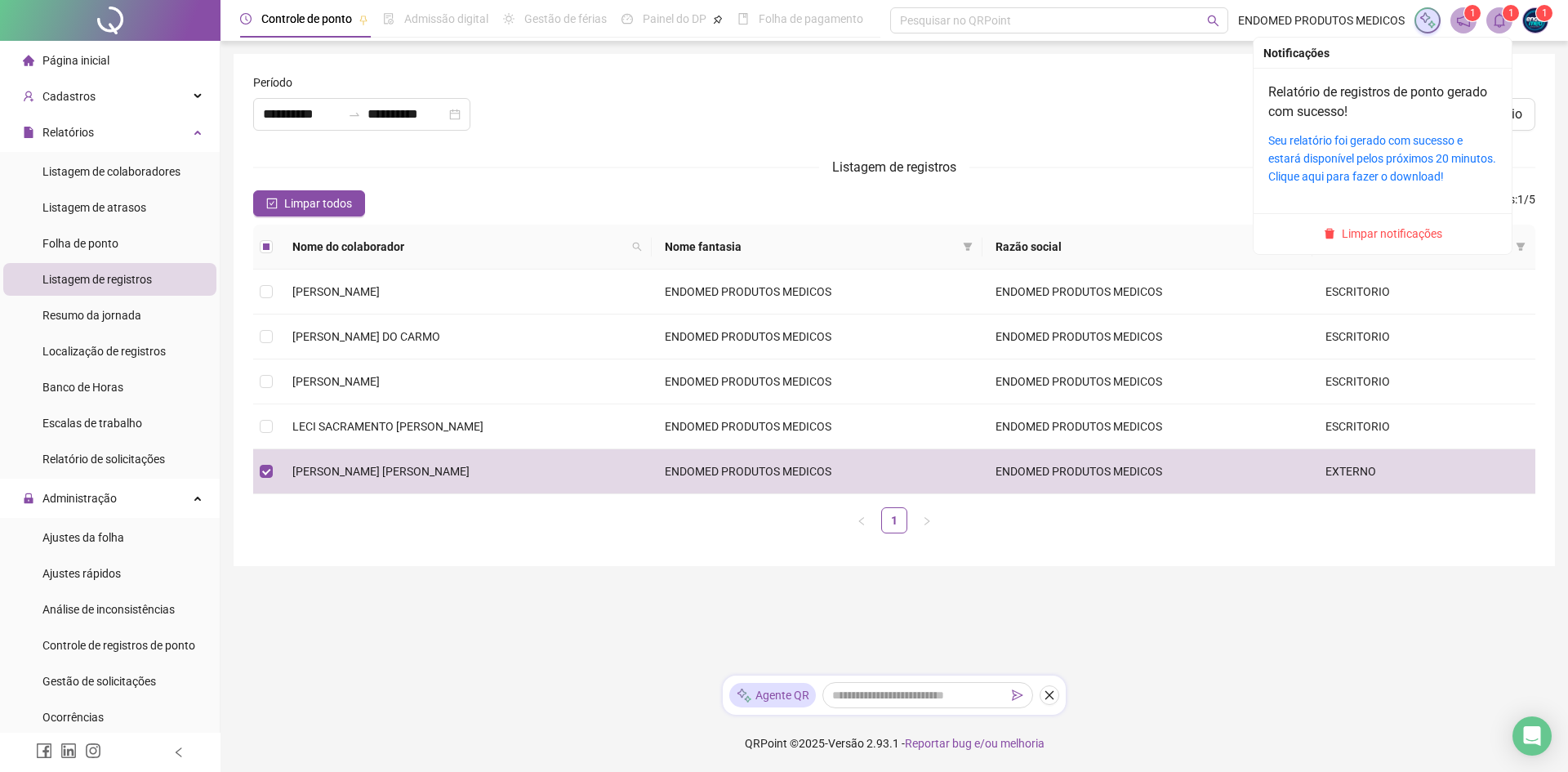
click at [1390, 123] on div "Relatório de registros de ponto gerado com sucesso! Seu relatório foi gerado co…" at bounding box center [1382, 134] width 228 height 103
click at [1387, 136] on link "Seu relatório foi gerado com sucesso e estará disponível pelos próximos 20 minu…" at bounding box center [1382, 158] width 228 height 49
